Goal: Information Seeking & Learning: Learn about a topic

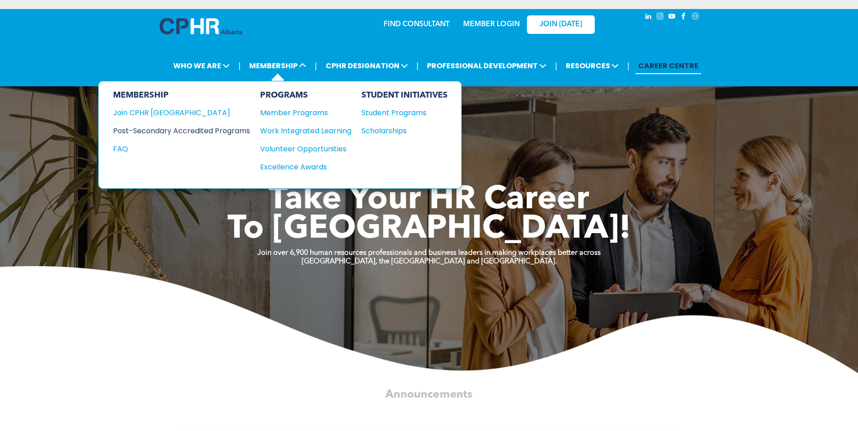
click at [205, 133] on div "Post-Secondary Accredited Programs" at bounding box center [174, 130] width 123 height 11
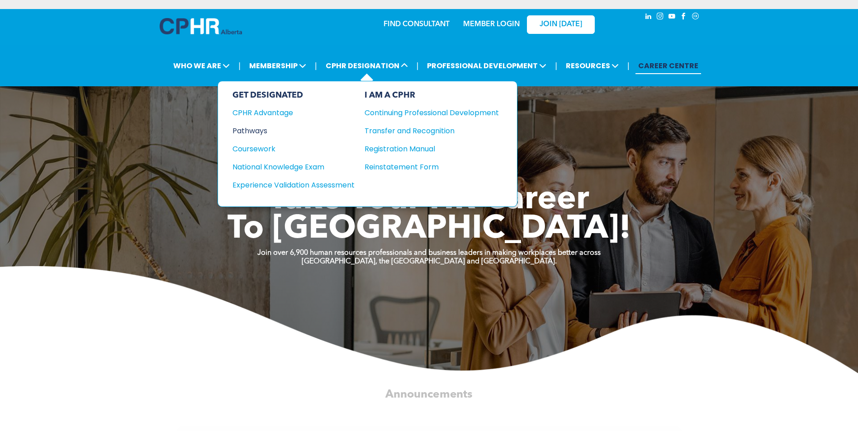
click at [247, 130] on div "Pathways" at bounding box center [287, 130] width 110 height 11
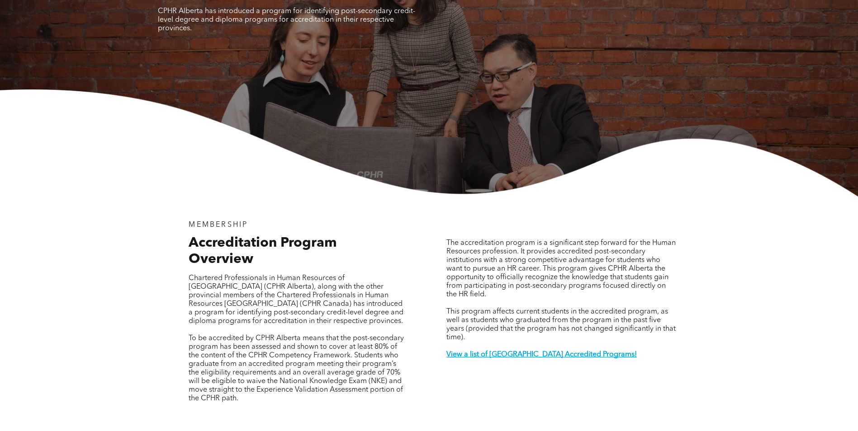
scroll to position [226, 0]
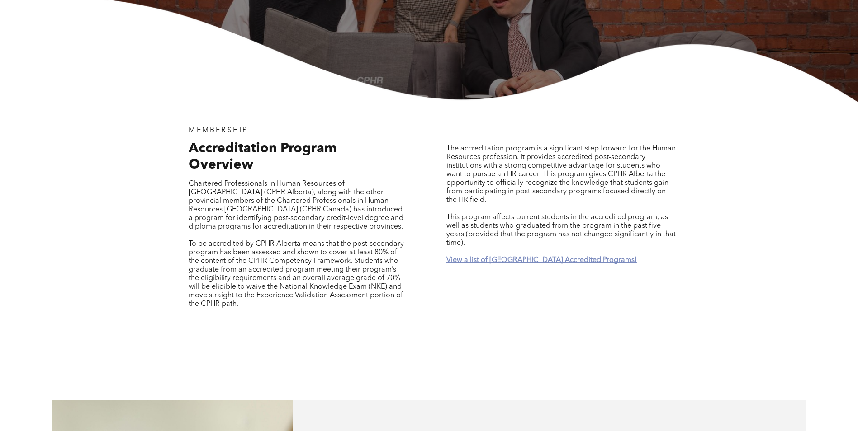
click at [515, 257] on strong "View a list of [GEOGRAPHIC_DATA] Accredited Programs!" at bounding box center [541, 260] width 190 height 7
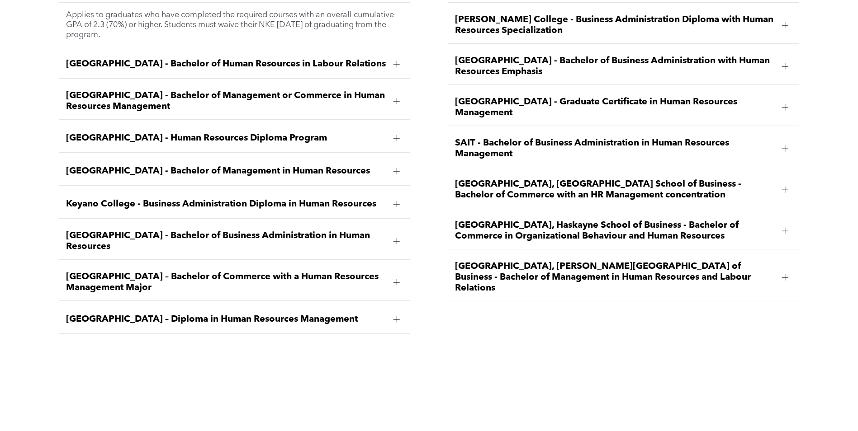
scroll to position [1468, 0]
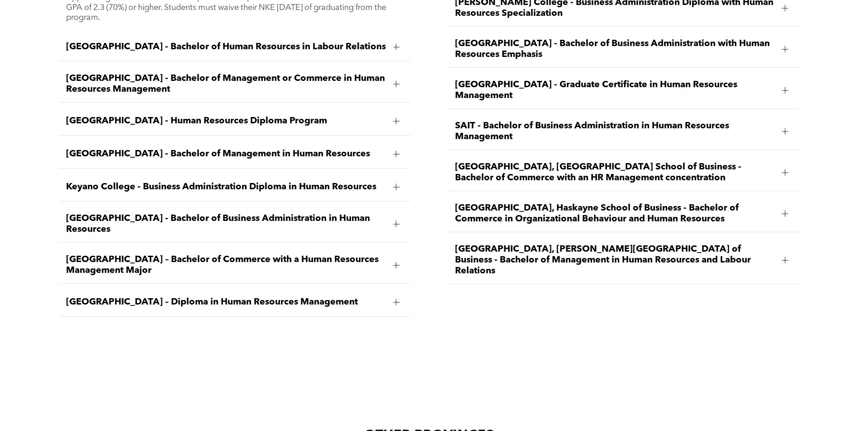
click at [655, 203] on span "[GEOGRAPHIC_DATA], Haskayne School of Business - Bachelor of Commerce in Organi…" at bounding box center [615, 214] width 320 height 22
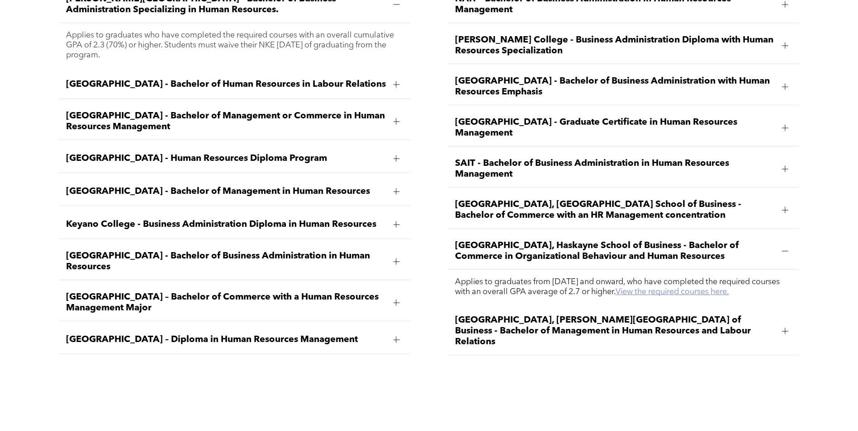
scroll to position [1377, 0]
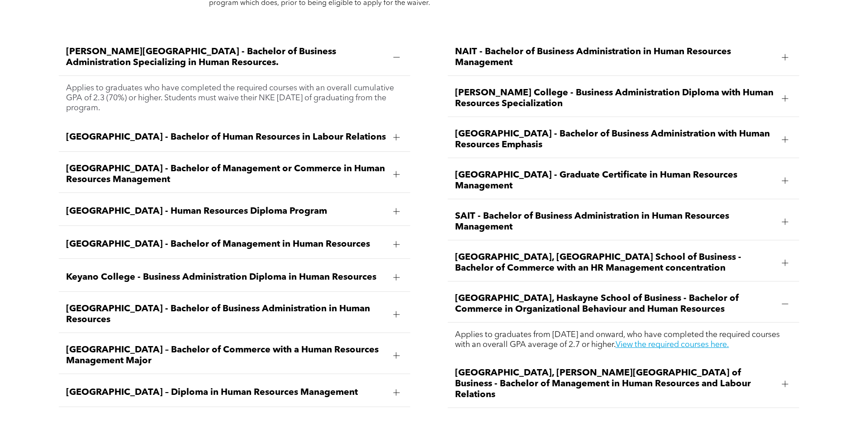
click at [242, 132] on span "[GEOGRAPHIC_DATA] - Bachelor of Human Resources in Labour Relations" at bounding box center [226, 137] width 320 height 11
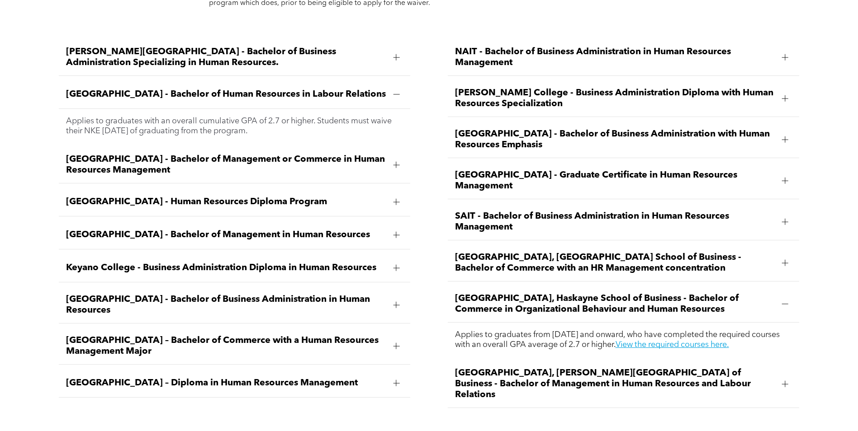
click at [209, 378] on span "[GEOGRAPHIC_DATA] – Diploma in Human Resources Management" at bounding box center [226, 383] width 320 height 11
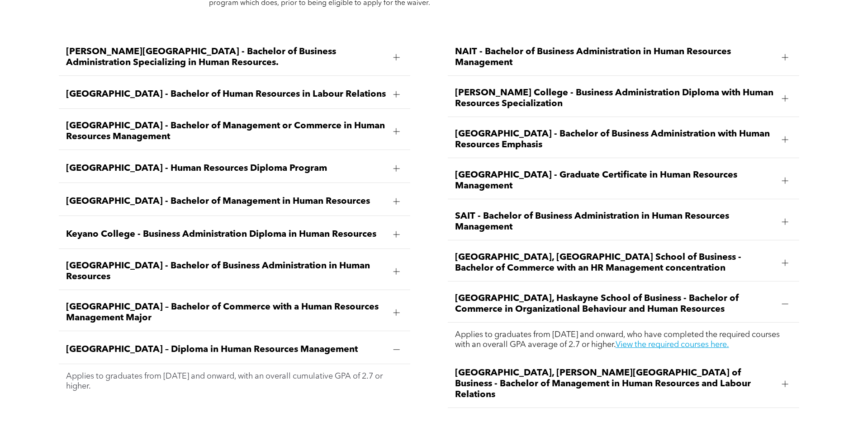
click at [207, 163] on span "[GEOGRAPHIC_DATA] - Human Resources Diploma Program" at bounding box center [226, 168] width 320 height 11
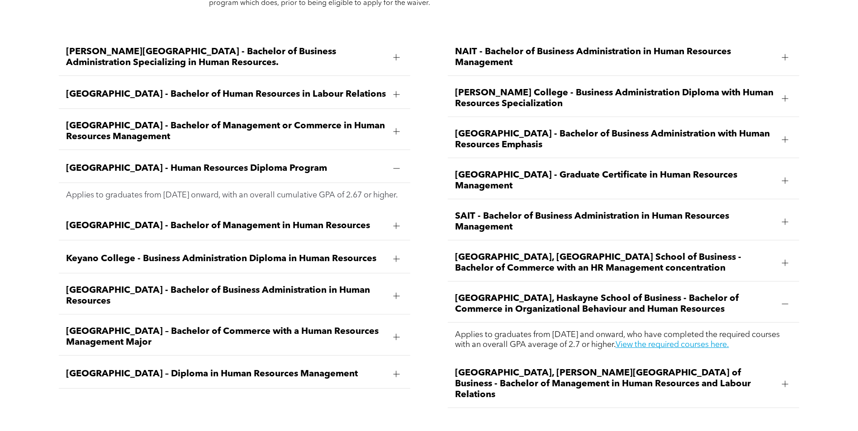
click at [302, 254] on span "Keyano College - Business Administration Diploma in Human Resources" at bounding box center [226, 259] width 320 height 11
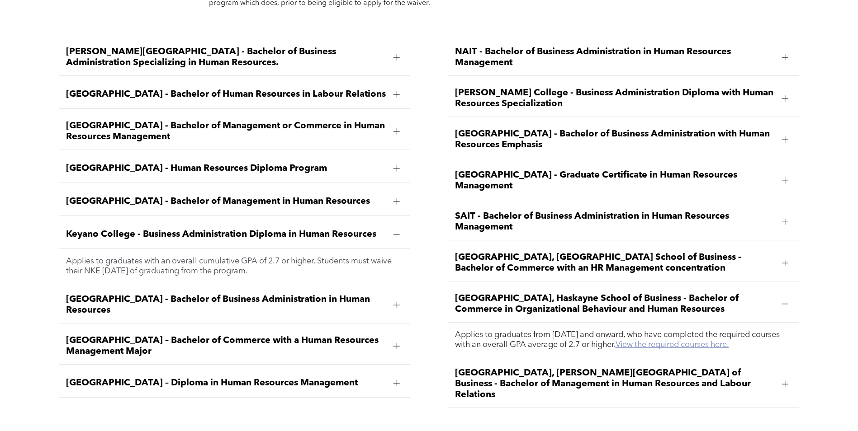
click at [702, 341] on link "View the required courses here." at bounding box center [673, 345] width 114 height 8
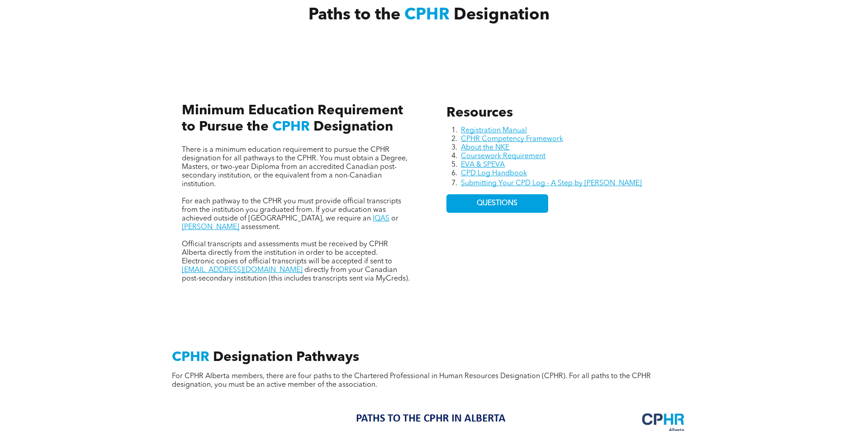
scroll to position [362, 0]
click at [531, 157] on link "Coursework Requirement" at bounding box center [503, 157] width 85 height 7
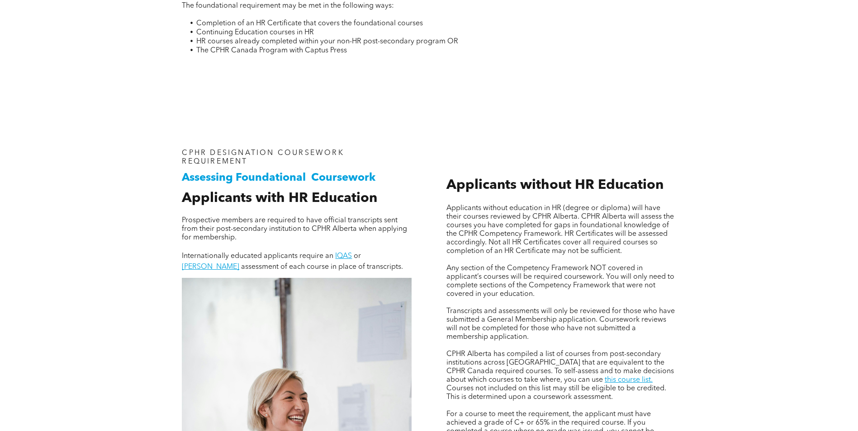
scroll to position [633, 0]
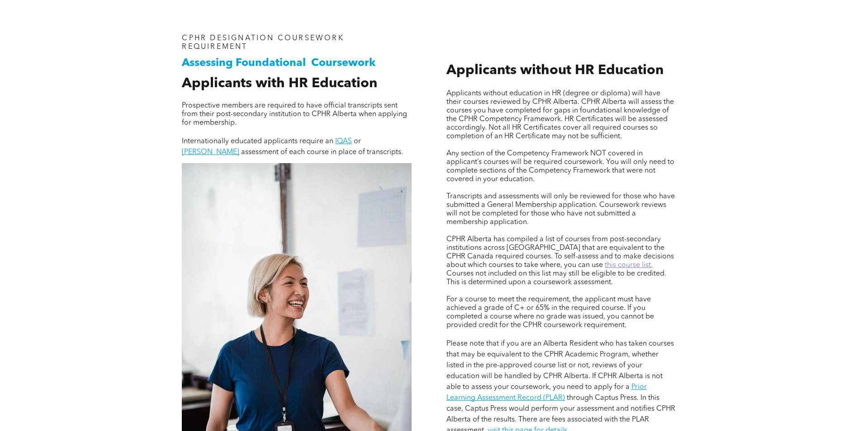
click at [605, 263] on link "this course list." at bounding box center [629, 265] width 48 height 7
